Goal: Task Accomplishment & Management: Manage account settings

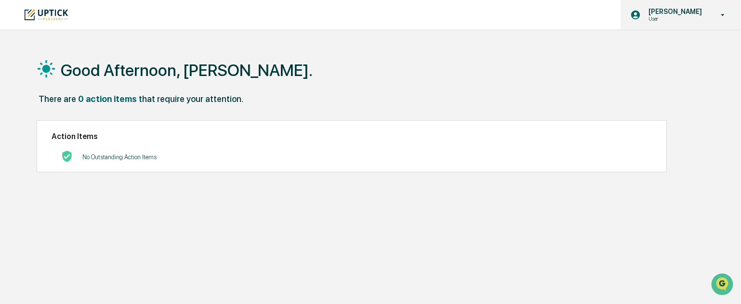
click at [721, 13] on icon at bounding box center [722, 15] width 17 height 9
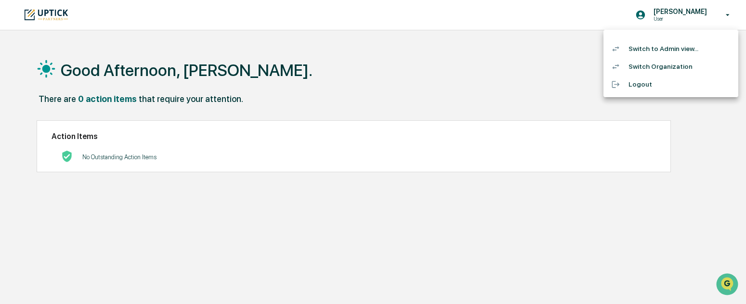
click at [681, 44] on li "Switch to Admin view..." at bounding box center [671, 49] width 135 height 18
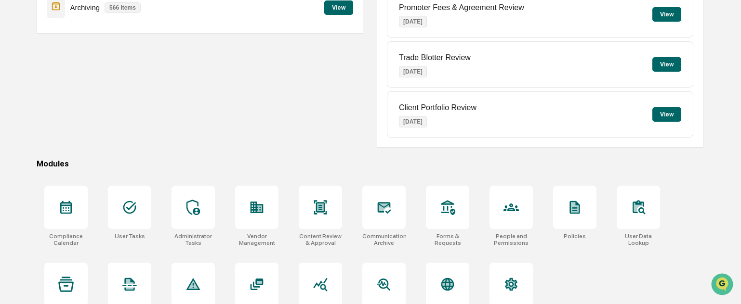
scroll to position [162, 0]
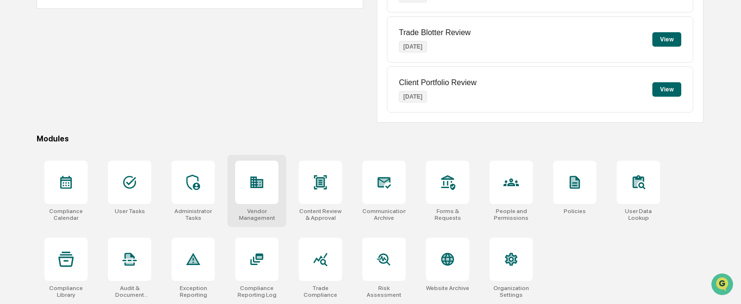
click at [265, 192] on div at bounding box center [256, 182] width 43 height 43
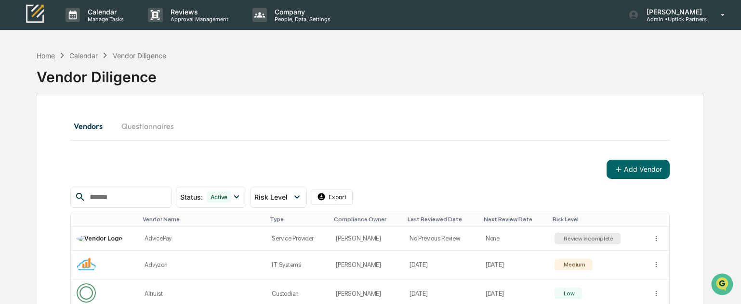
click at [46, 55] on div "Home" at bounding box center [46, 56] width 18 height 8
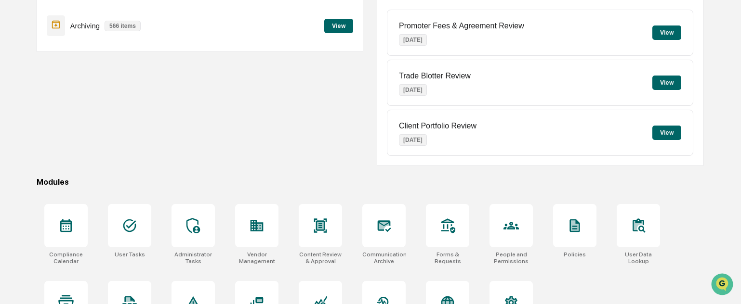
scroll to position [125, 0]
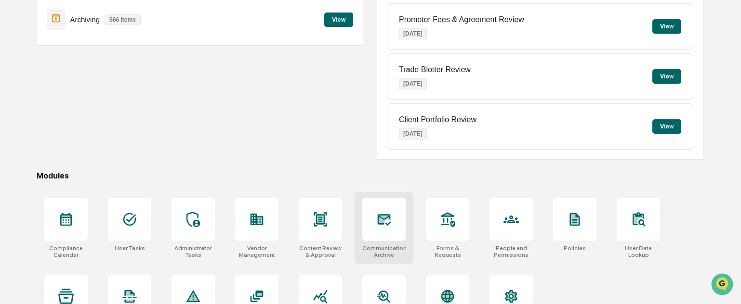
click at [389, 227] on icon at bounding box center [383, 219] width 15 height 15
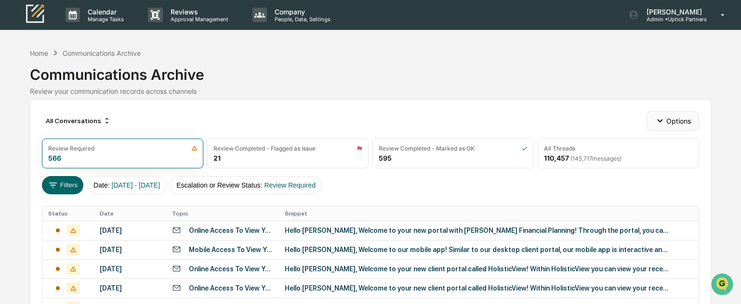
click at [670, 116] on button "Options" at bounding box center [673, 120] width 53 height 19
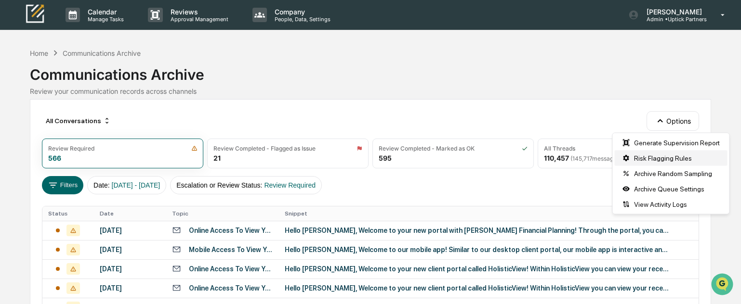
click at [693, 156] on div "Risk Flagging Rules" at bounding box center [671, 158] width 113 height 15
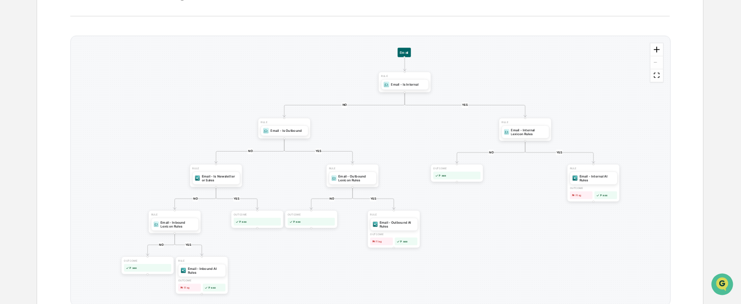
scroll to position [181, 0]
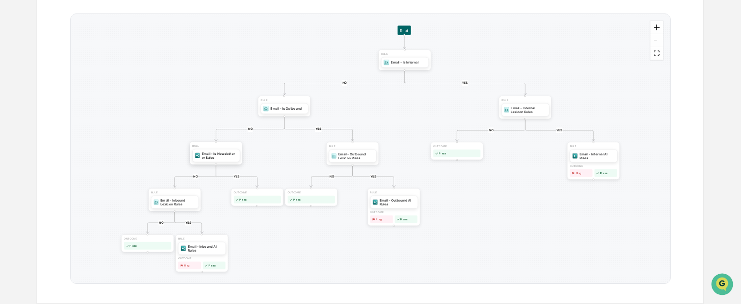
click at [214, 152] on div "Email - Is Newsletter or Sales" at bounding box center [220, 156] width 36 height 8
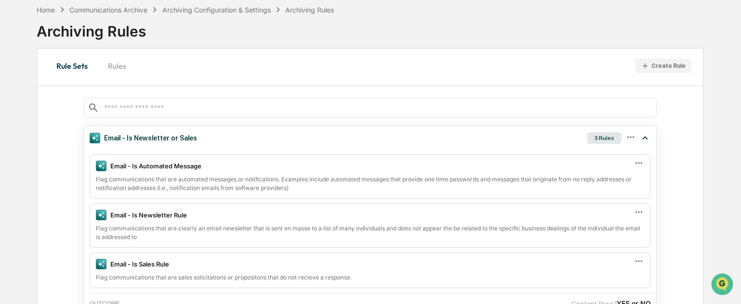
scroll to position [70, 0]
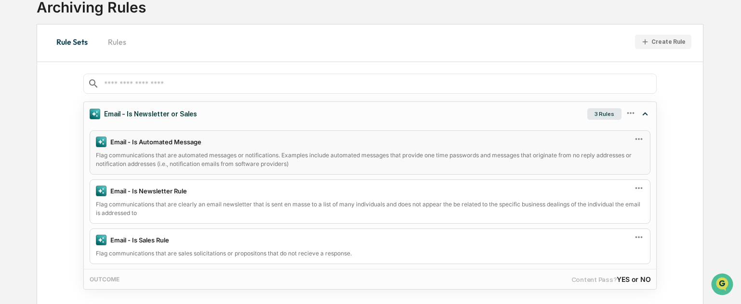
click at [215, 162] on div "Flag communications that are automated messages or notifications. Examples incl…" at bounding box center [370, 159] width 548 height 17
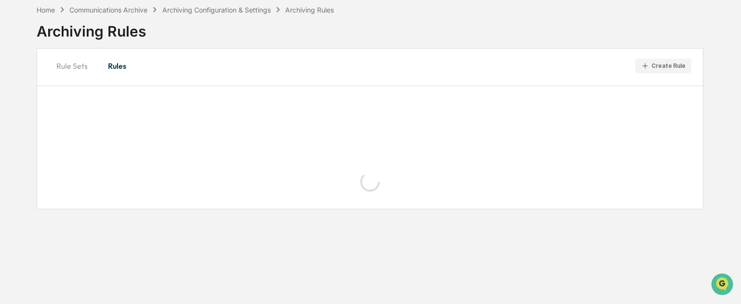
scroll to position [46, 0]
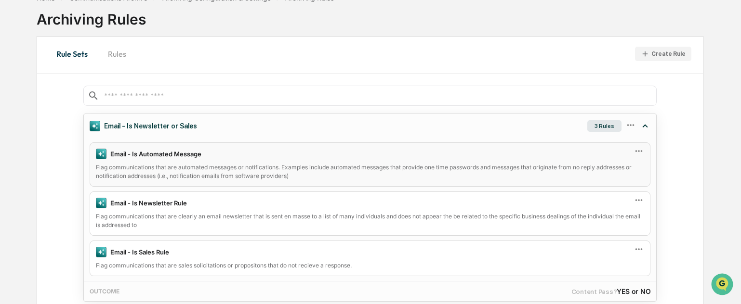
scroll to position [70, 0]
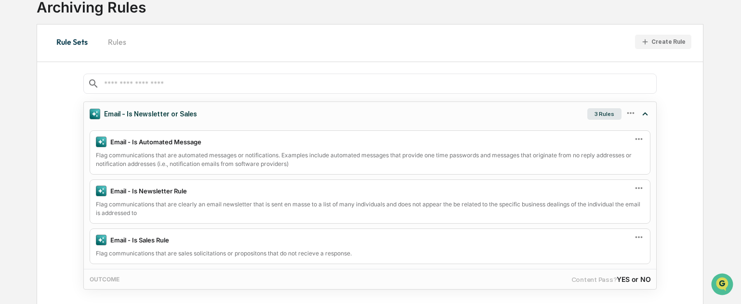
click at [631, 276] on span "YES or NO" at bounding box center [634, 280] width 34 height 8
click at [112, 280] on div "OUTCOME" at bounding box center [105, 279] width 30 height 7
click at [635, 112] on icon at bounding box center [630, 113] width 11 height 11
click at [607, 125] on div "Edit" at bounding box center [594, 128] width 77 height 19
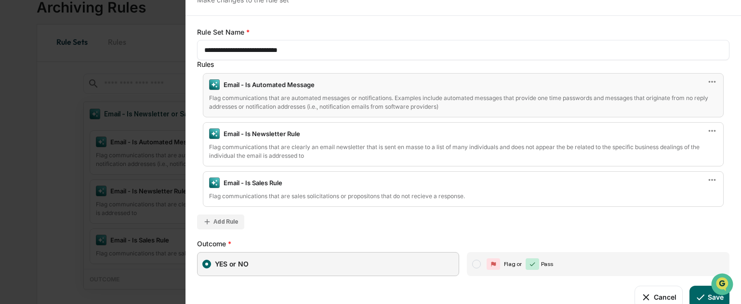
scroll to position [60, 0]
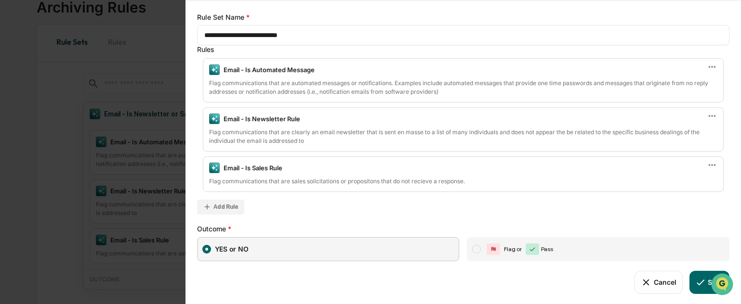
click at [649, 284] on button "Cancel" at bounding box center [658, 282] width 48 height 23
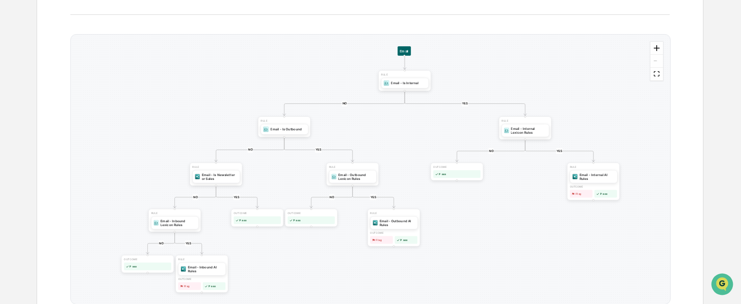
scroll to position [173, 0]
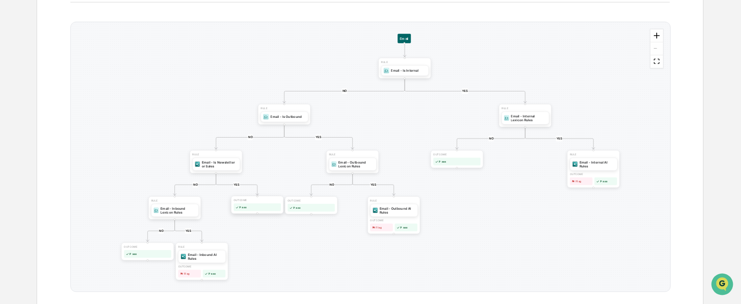
click at [250, 202] on div "OUTCOME Pass" at bounding box center [257, 205] width 53 height 18
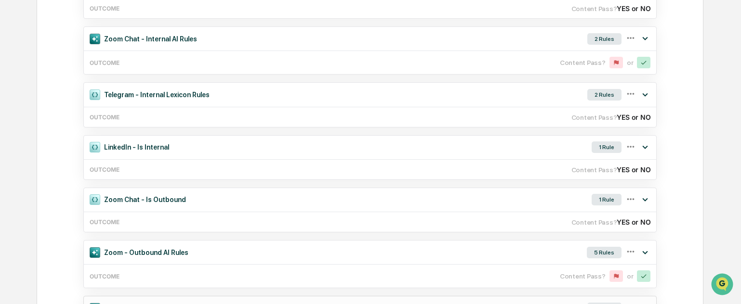
scroll to position [626, 0]
